Goal: Check status: Check status

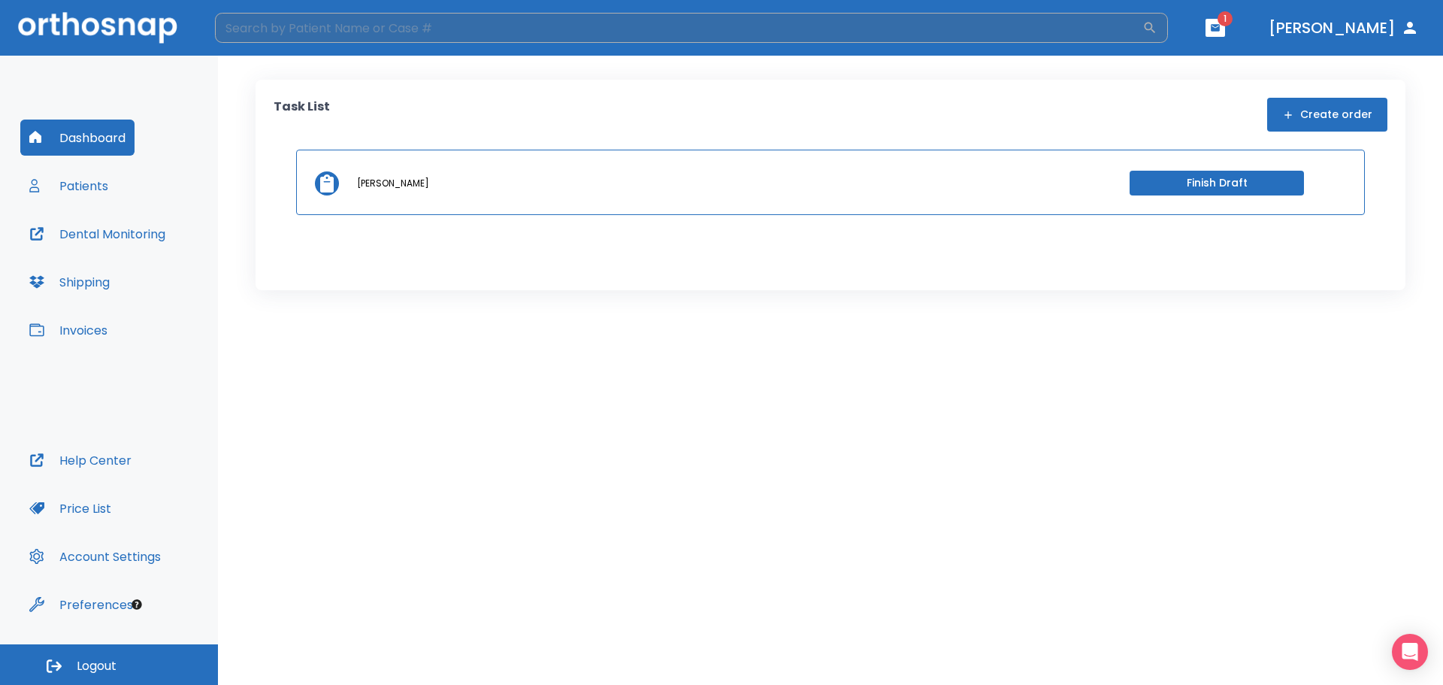
click at [301, 26] on input "search" at bounding box center [679, 28] width 928 height 30
type input "[PERSON_NAME]"
click at [1158, 29] on icon "button" at bounding box center [1150, 27] width 15 height 15
click at [1064, 35] on input "[PERSON_NAME]" at bounding box center [679, 28] width 928 height 30
click at [468, 136] on div "Patients" at bounding box center [704, 130] width 914 height 24
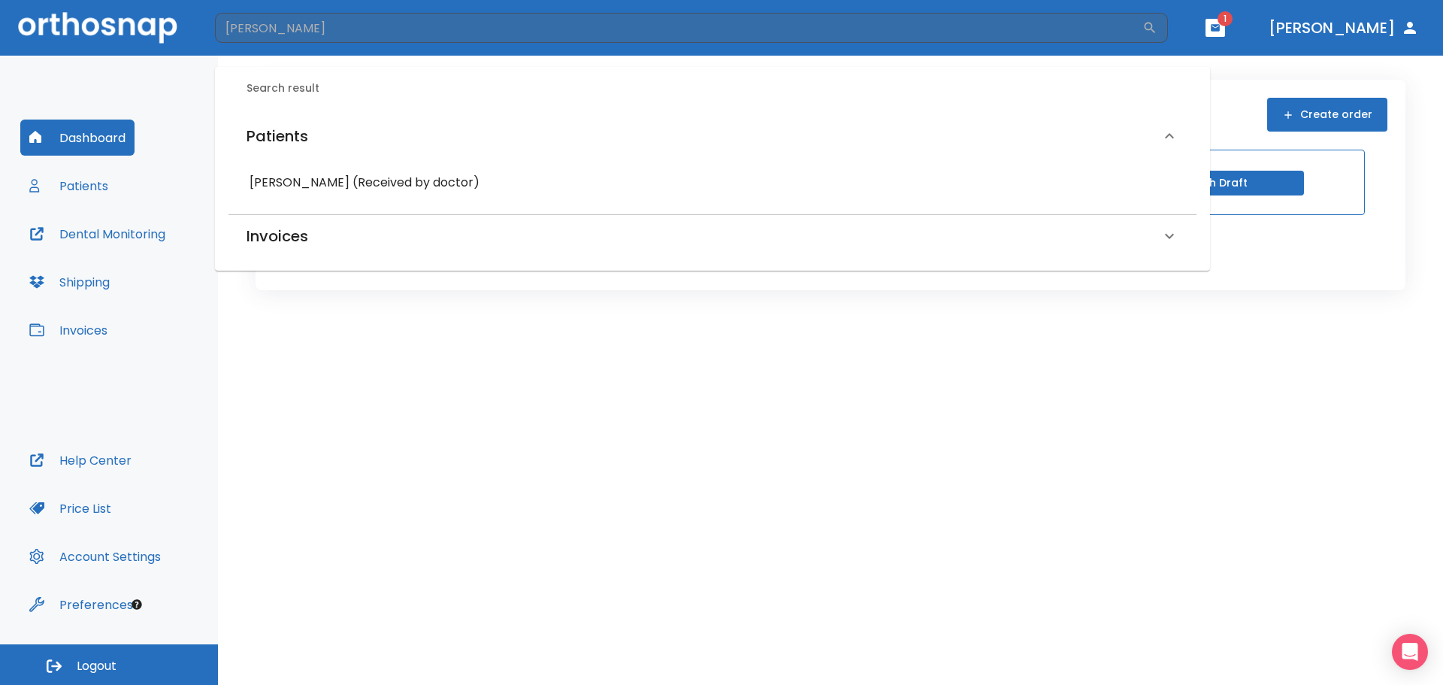
click at [410, 182] on h6 "[PERSON_NAME] (Received by doctor)" at bounding box center [713, 182] width 926 height 21
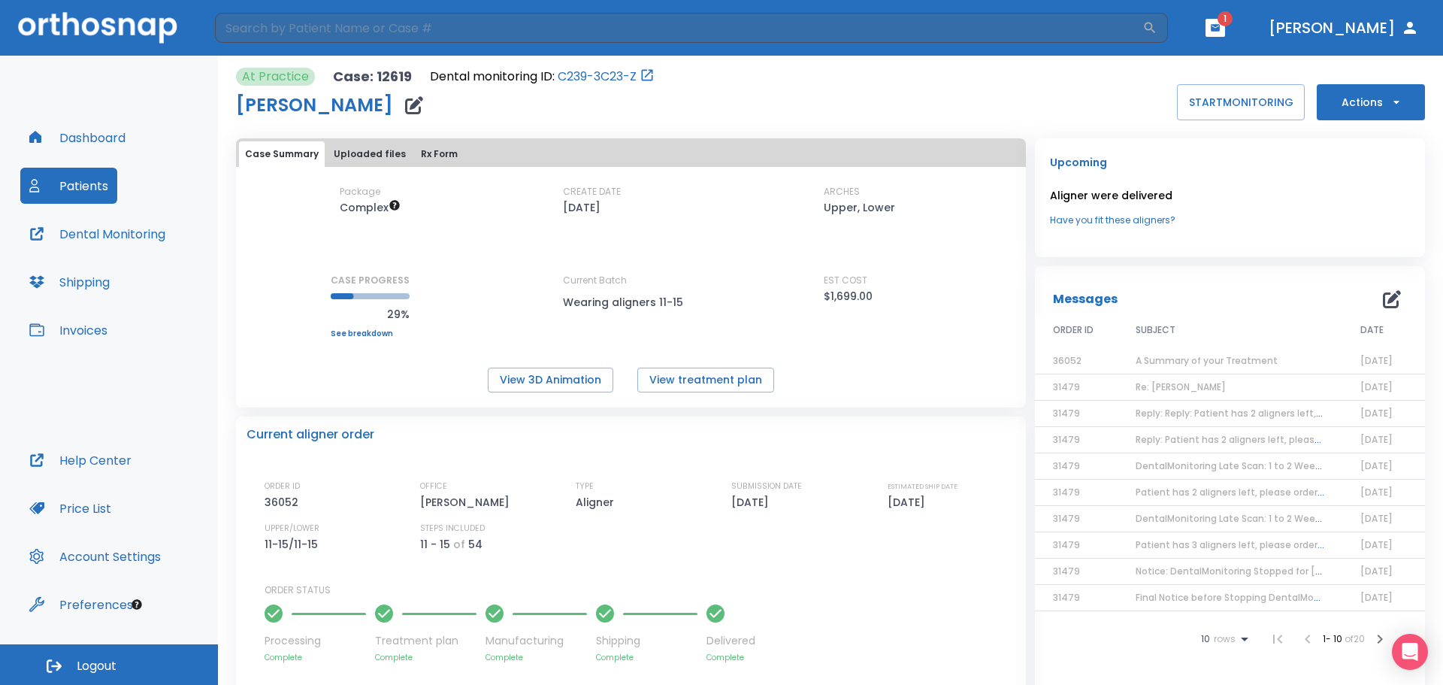
click at [144, 236] on button "Dental Monitoring" at bounding box center [97, 234] width 154 height 36
